Goal: Task Accomplishment & Management: Use online tool/utility

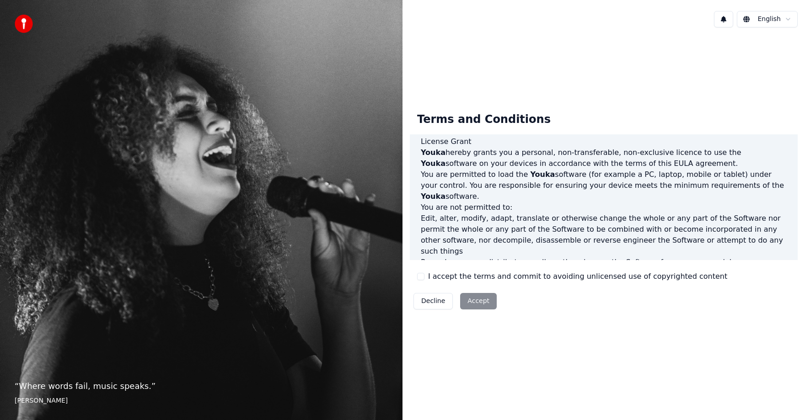
scroll to position [412, 0]
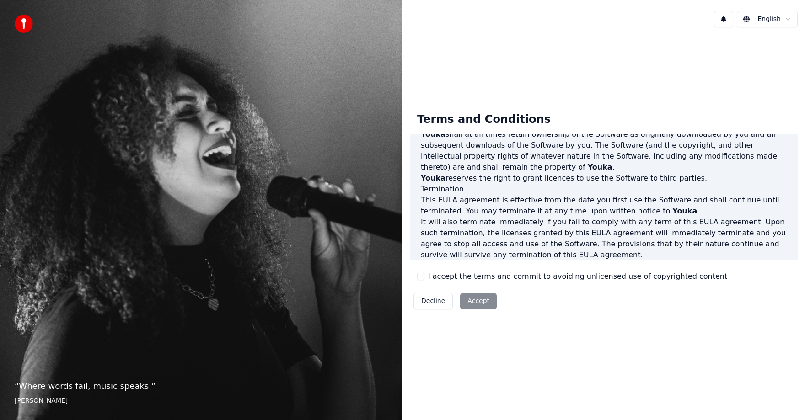
click at [424, 278] on button "I accept the terms and commit to avoiding unlicensed use of copyrighted content" at bounding box center [420, 276] width 7 height 7
click at [467, 299] on button "Accept" at bounding box center [478, 301] width 37 height 16
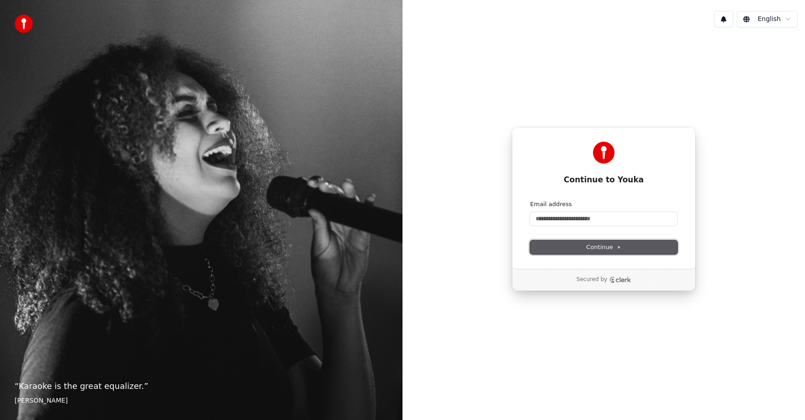
click at [577, 244] on button "Continue" at bounding box center [603, 248] width 147 height 14
click at [587, 222] on input "Email address" at bounding box center [603, 219] width 147 height 14
click at [530, 200] on button "submit" at bounding box center [530, 200] width 0 height 0
type input "**********"
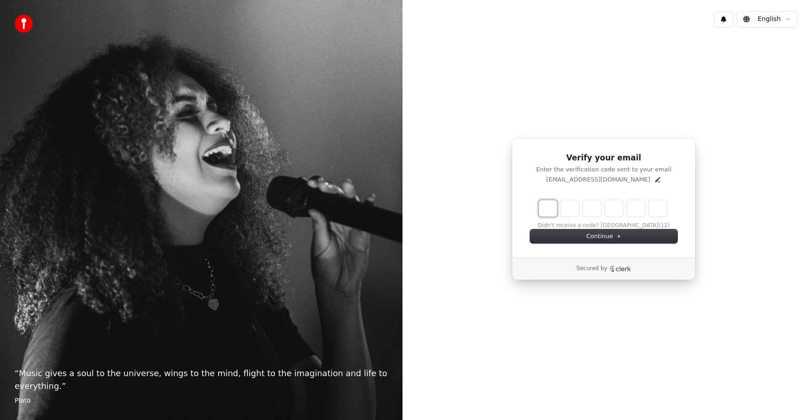
click at [548, 206] on input "Enter verification code. Digit 1" at bounding box center [548, 208] width 18 height 16
type input "*"
type input "**"
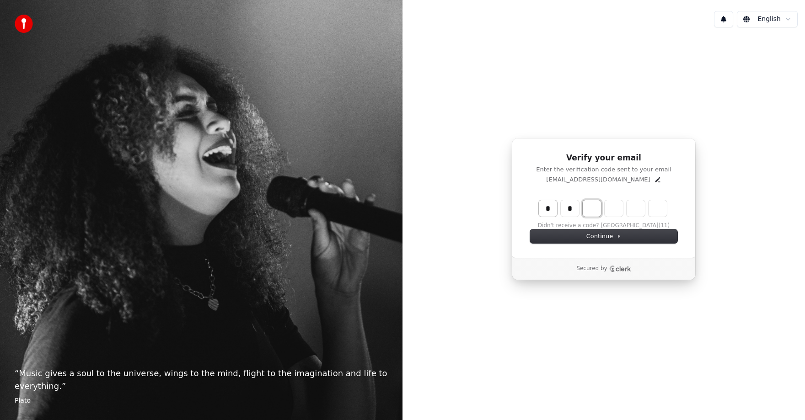
type input "*"
type input "***"
type input "*"
type input "***"
type input "*"
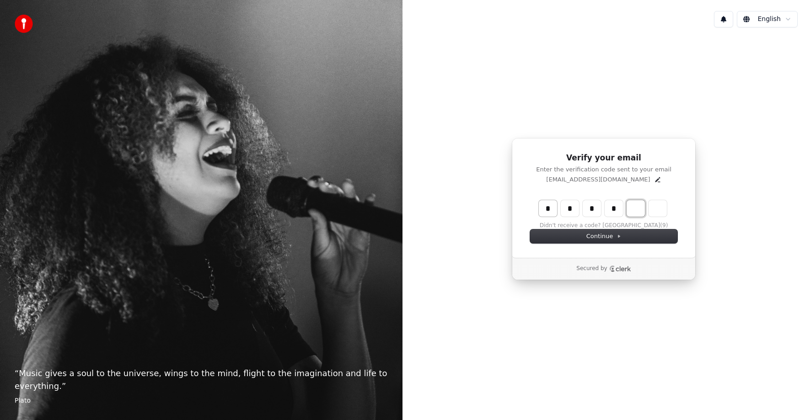
type input "****"
click at [635, 204] on input "Digit 5" at bounding box center [636, 208] width 18 height 16
type input "*"
type input "******"
type input "*"
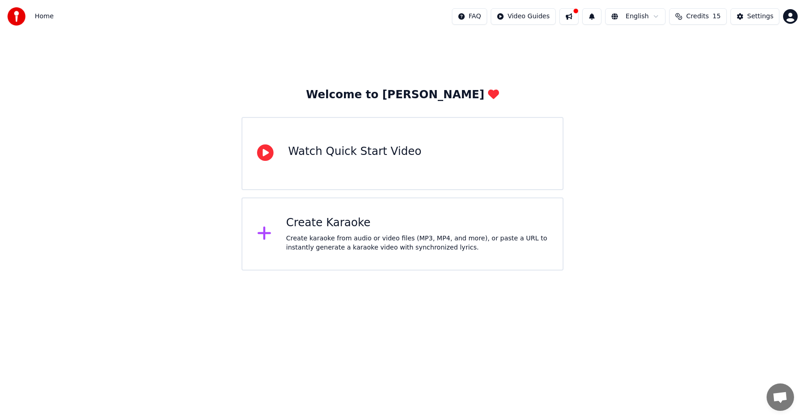
click at [359, 226] on div "Create Karaoke" at bounding box center [417, 223] width 262 height 15
click at [498, 161] on div "Watch Quick Start Video" at bounding box center [403, 153] width 322 height 73
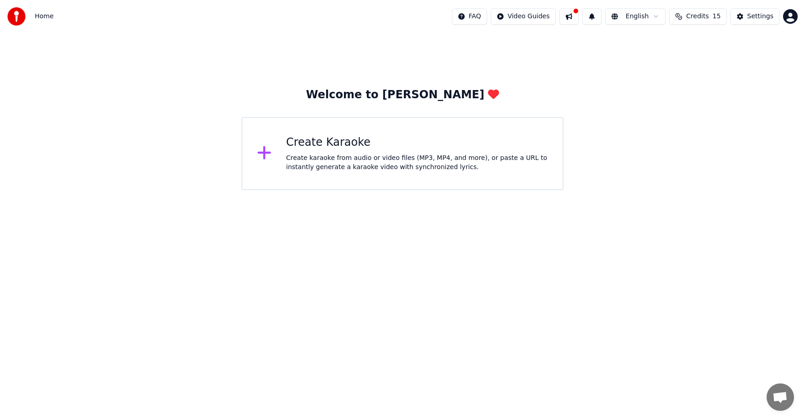
click at [440, 178] on div "Create Karaoke Create karaoke from audio or video files (MP3, MP4, and more), o…" at bounding box center [403, 153] width 322 height 73
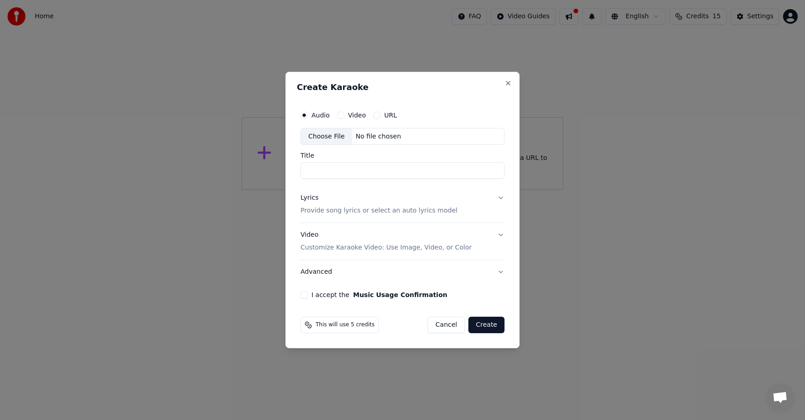
click at [341, 117] on button "Video" at bounding box center [340, 115] width 7 height 7
click at [376, 116] on button "URL" at bounding box center [376, 115] width 7 height 7
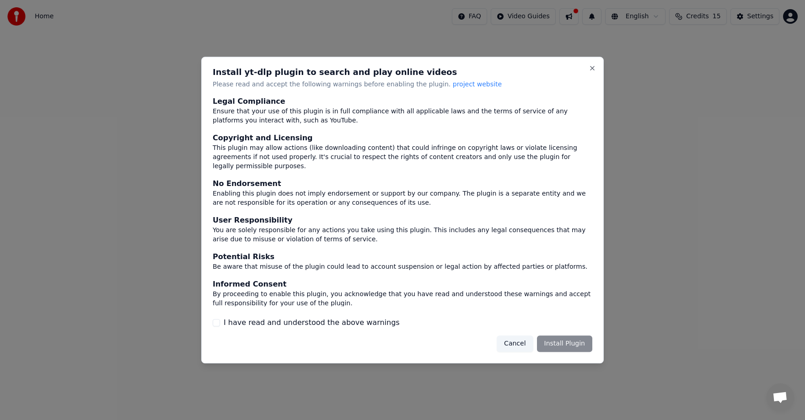
click at [349, 322] on label "I have read and understood the above warnings" at bounding box center [312, 322] width 176 height 11
click at [220, 322] on button "I have read and understood the above warnings" at bounding box center [216, 322] width 7 height 7
click at [569, 339] on button "Install Plugin" at bounding box center [564, 344] width 55 height 16
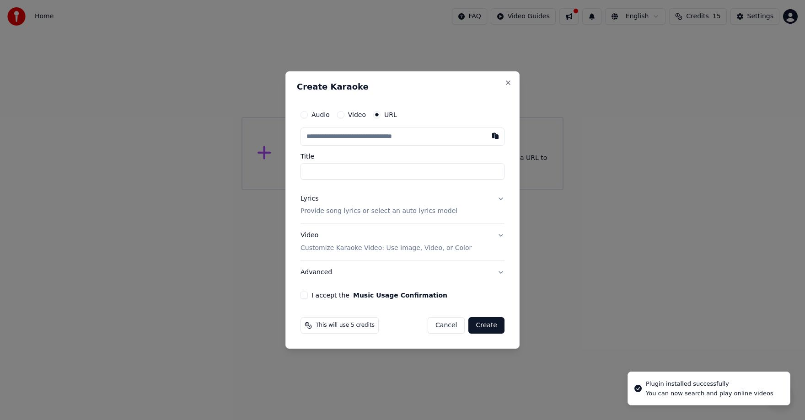
click at [478, 325] on button "Create" at bounding box center [486, 325] width 36 height 16
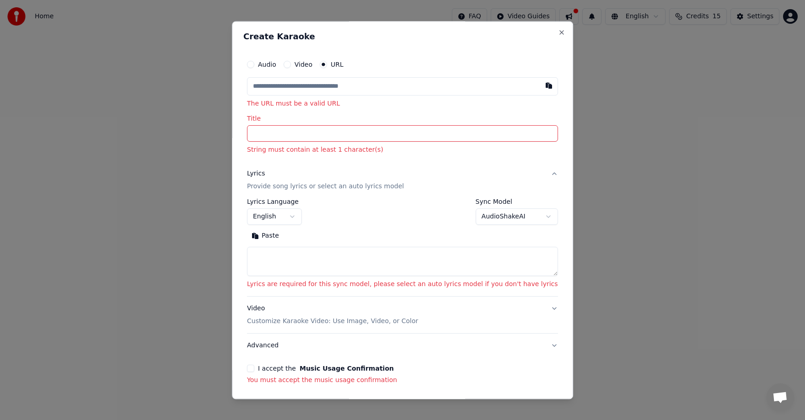
scroll to position [36, 0]
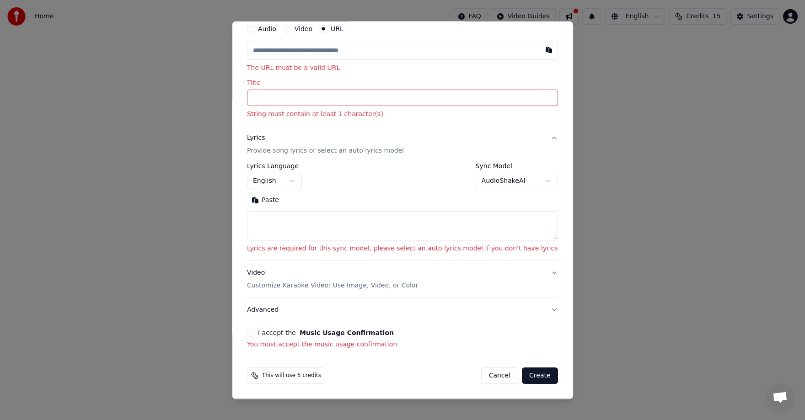
select select
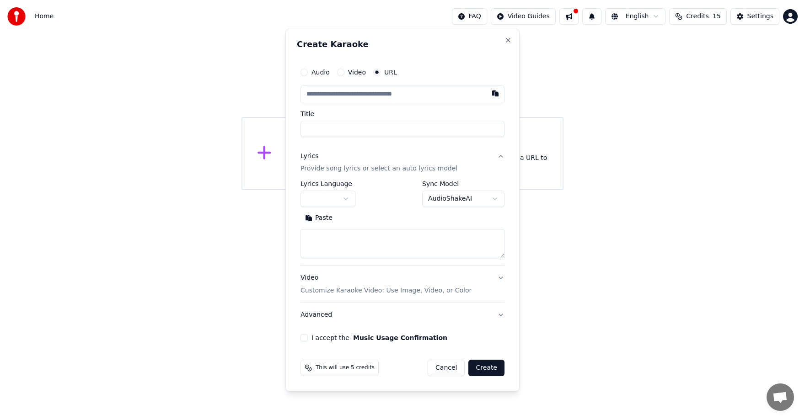
scroll to position [0, 0]
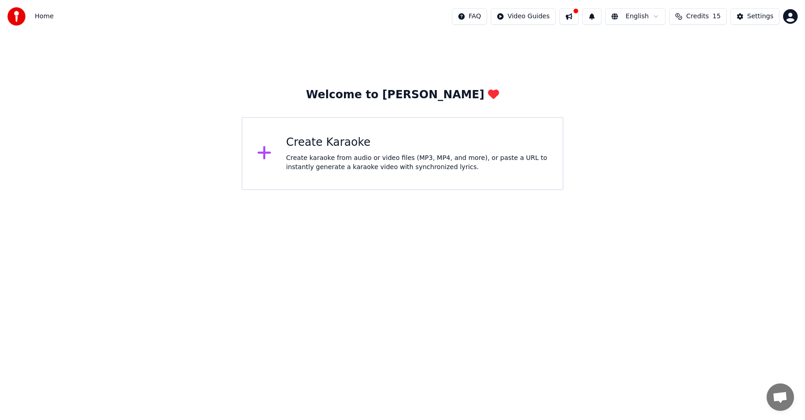
click at [709, 22] on button "Credits 15" at bounding box center [697, 16] width 57 height 16
click at [723, 81] on button "Refresh" at bounding box center [702, 84] width 47 height 16
